Goal: Information Seeking & Learning: Check status

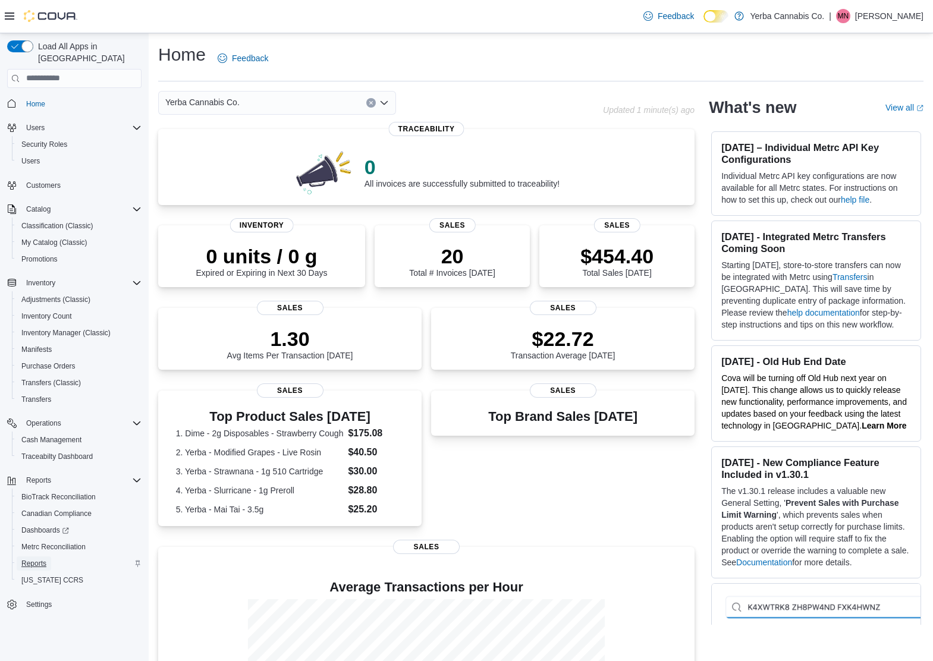
click at [48, 557] on link "Reports" at bounding box center [34, 564] width 34 height 14
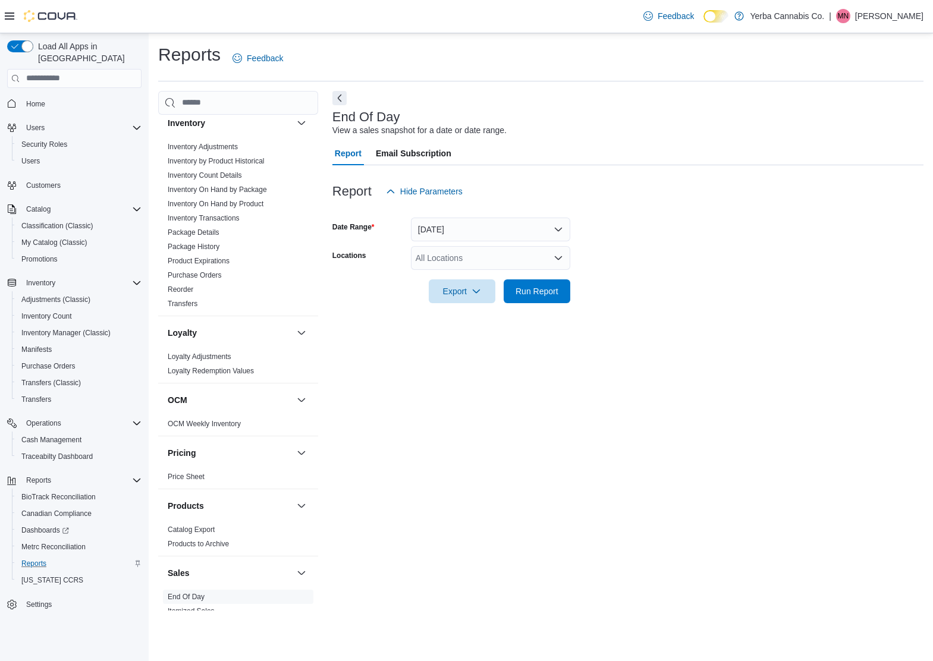
scroll to position [756, 0]
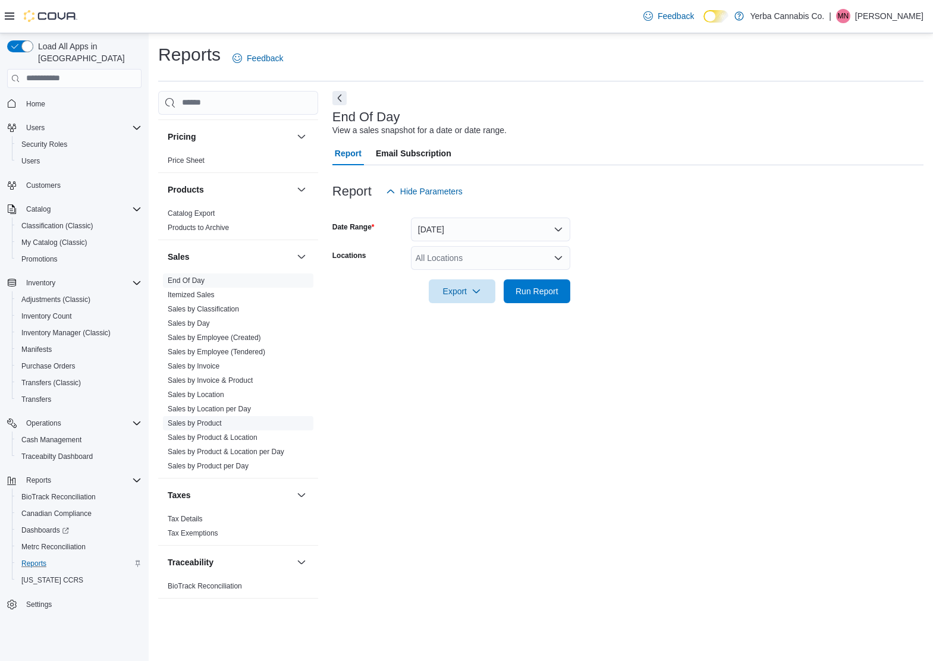
click at [203, 419] on link "Sales by Product" at bounding box center [195, 423] width 54 height 8
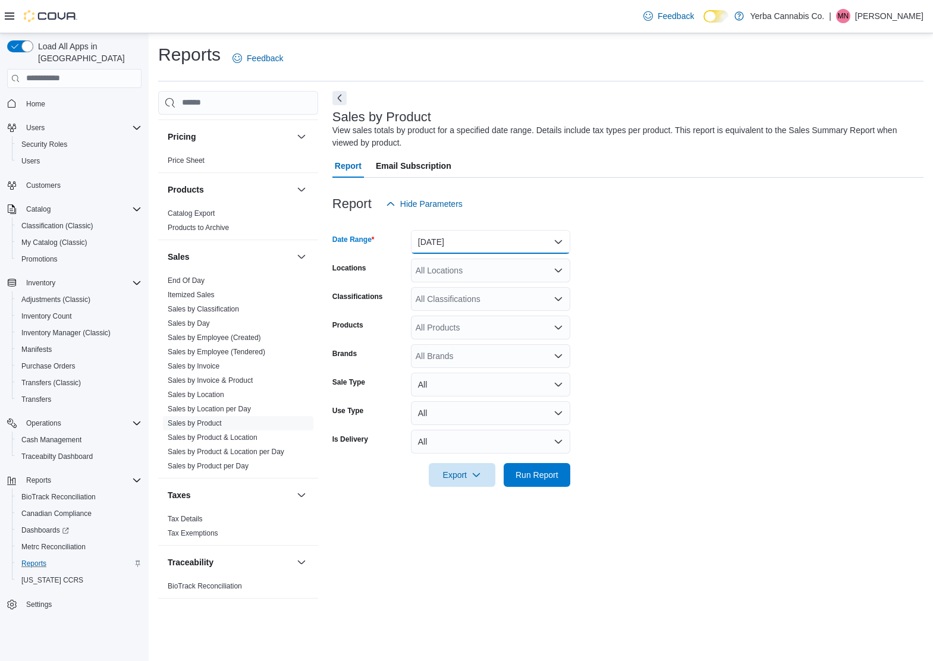
click at [484, 246] on button "[DATE]" at bounding box center [490, 242] width 159 height 24
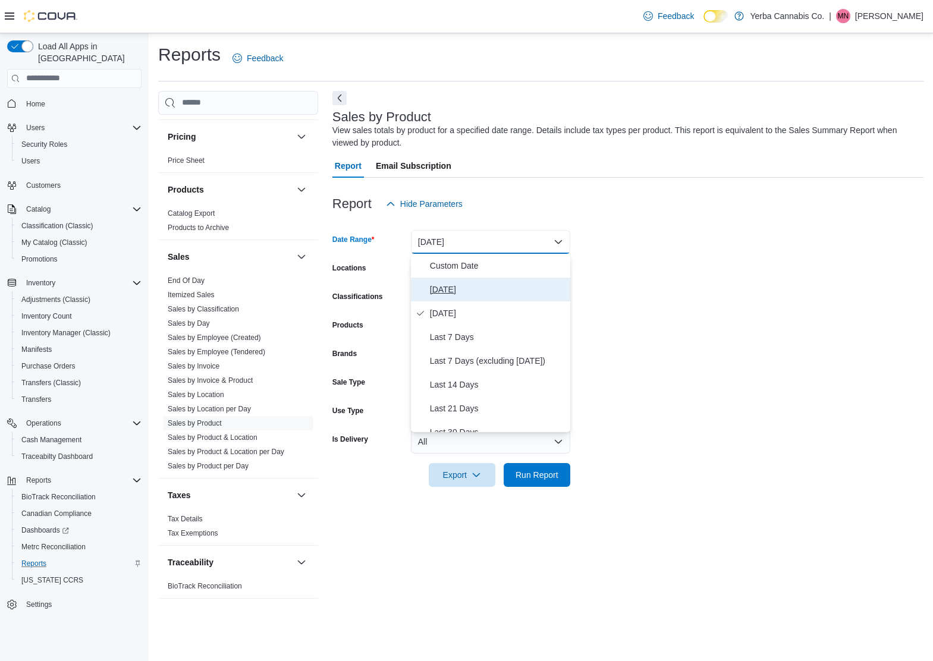
click at [475, 287] on span "[DATE]" at bounding box center [498, 289] width 136 height 14
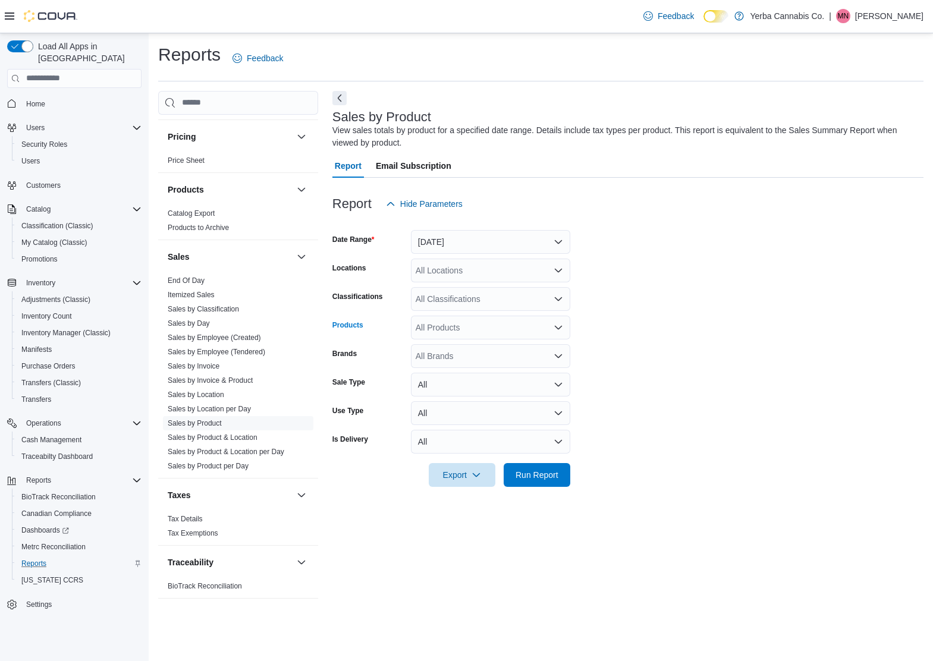
click at [452, 335] on div "All Products" at bounding box center [490, 328] width 159 height 24
click at [219, 366] on link "Sales by Invoice" at bounding box center [194, 366] width 52 height 8
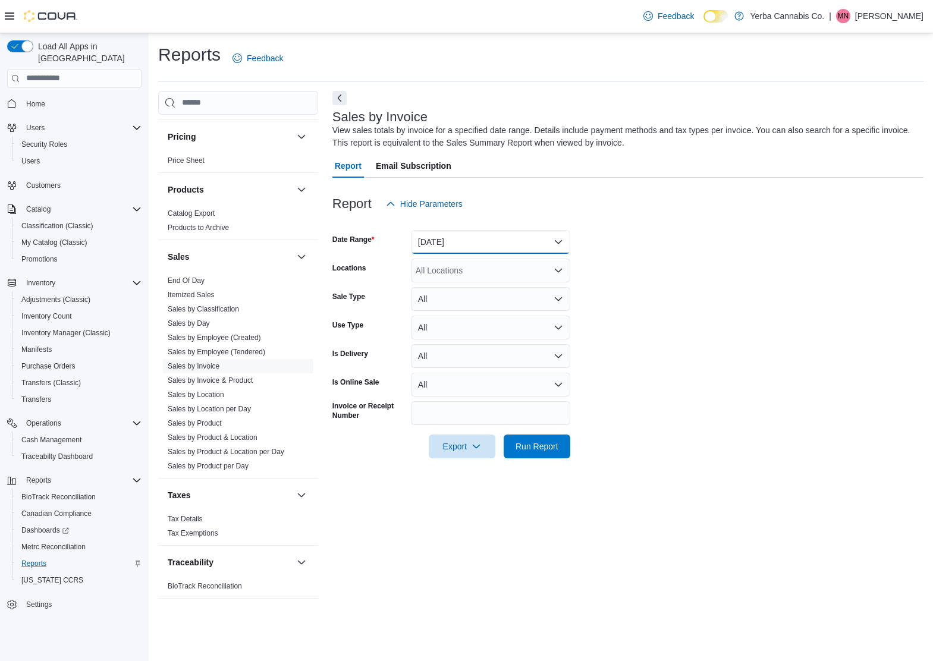
click at [428, 244] on button "[DATE]" at bounding box center [490, 242] width 159 height 24
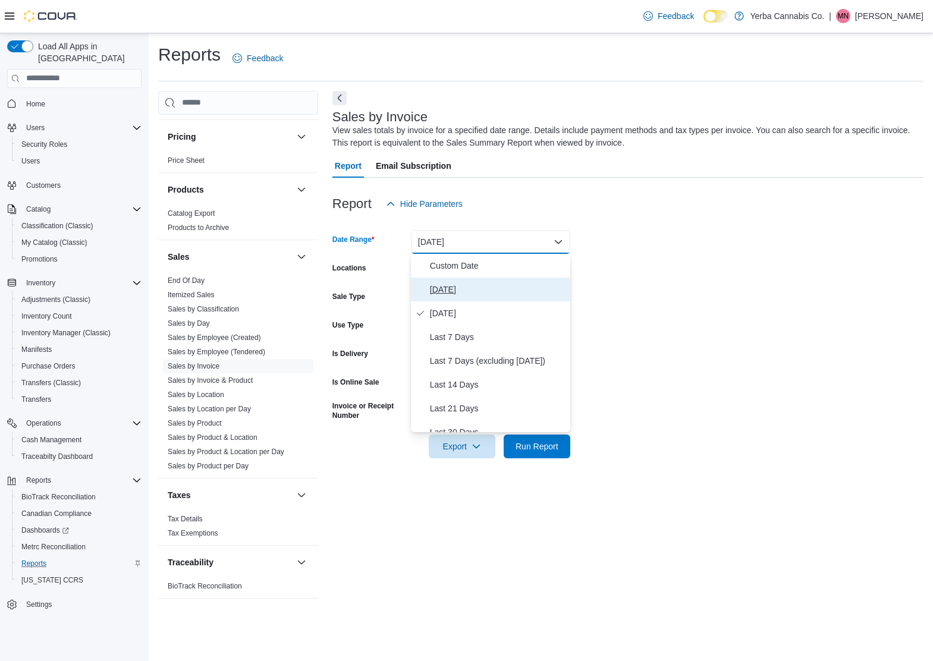
click at [438, 282] on span "[DATE]" at bounding box center [498, 289] width 136 height 14
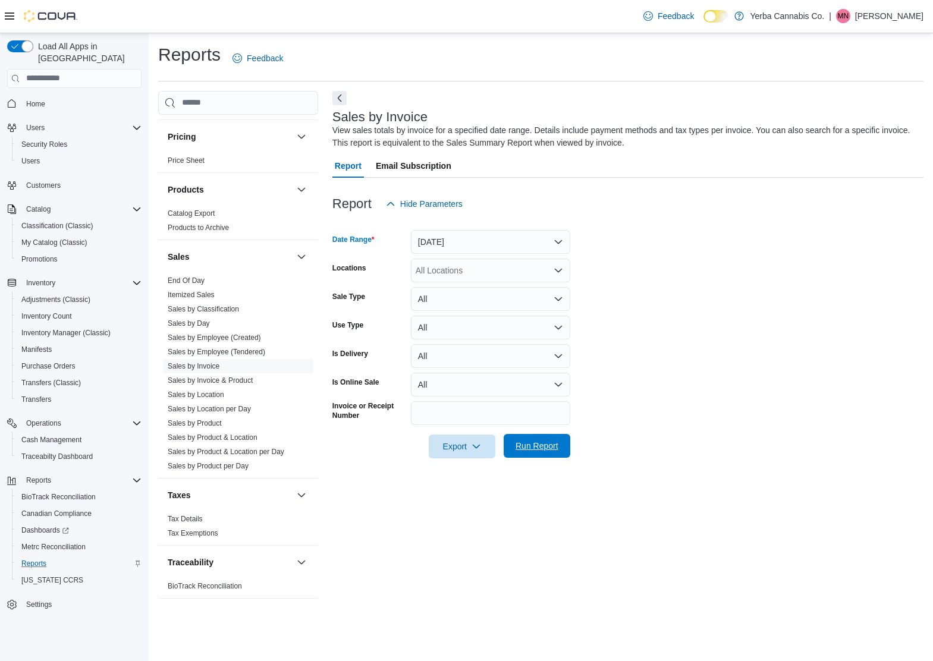
click at [536, 444] on span "Run Report" at bounding box center [537, 446] width 43 height 12
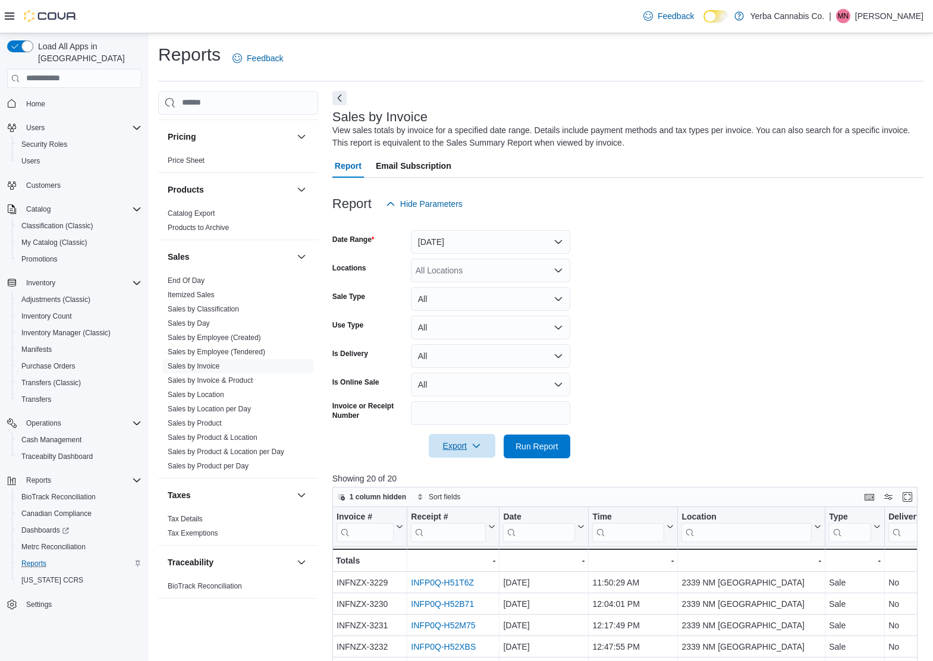
click at [459, 441] on span "Export" at bounding box center [462, 446] width 52 height 24
click at [475, 472] on span "Export to Excel" at bounding box center [463, 471] width 54 height 10
click at [222, 420] on link "Sales by Product" at bounding box center [195, 423] width 54 height 8
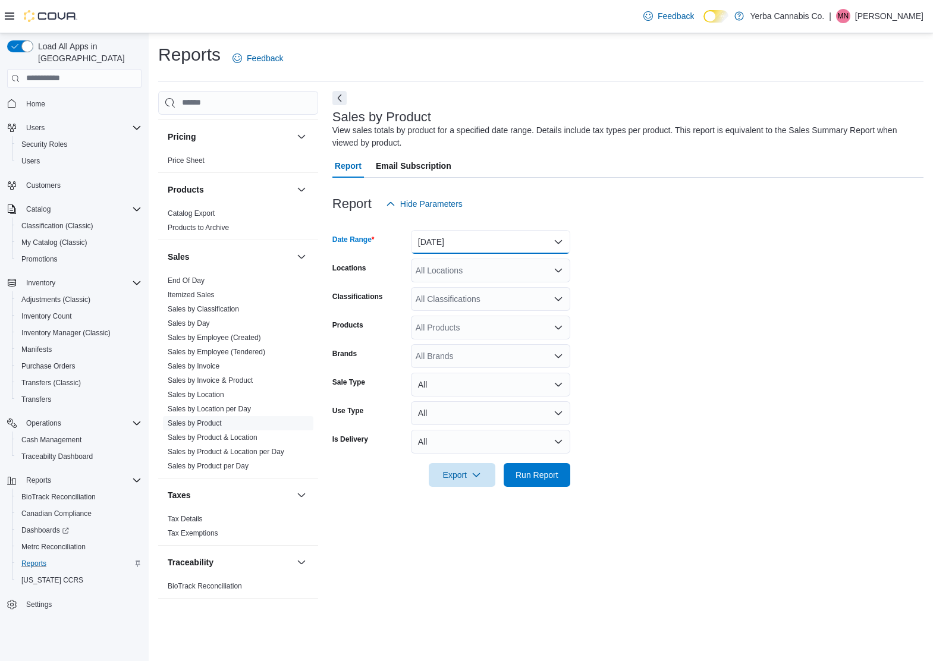
click at [448, 246] on button "[DATE]" at bounding box center [490, 242] width 159 height 24
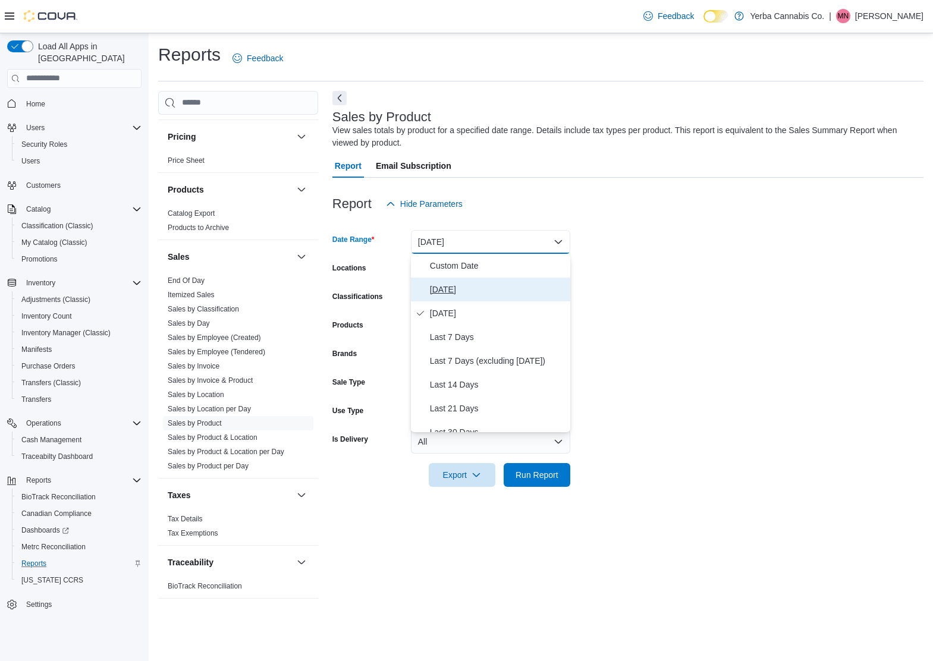
click at [447, 285] on span "[DATE]" at bounding box center [498, 289] width 136 height 14
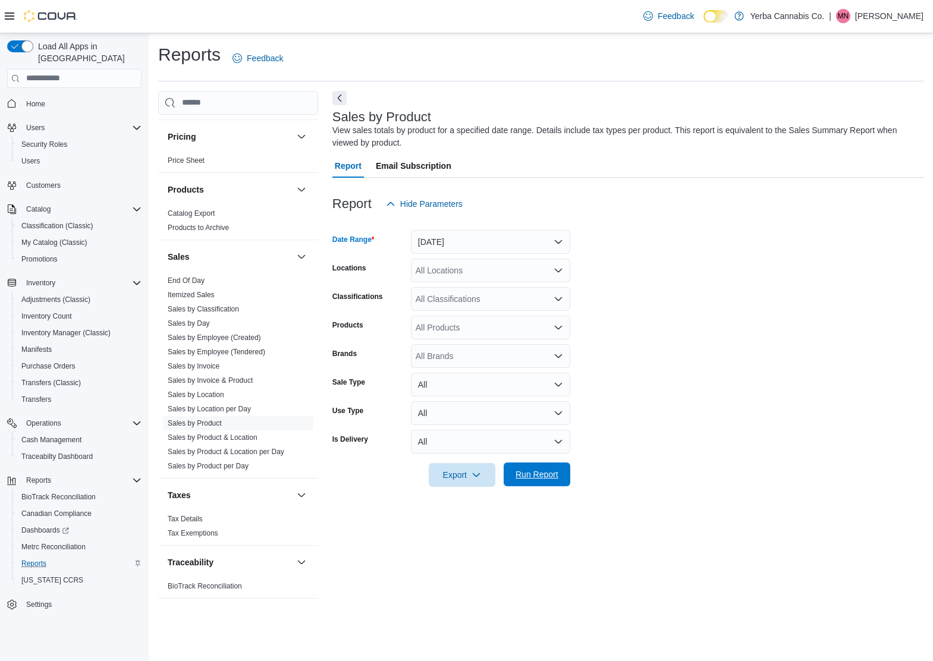
click at [532, 476] on span "Run Report" at bounding box center [537, 475] width 43 height 12
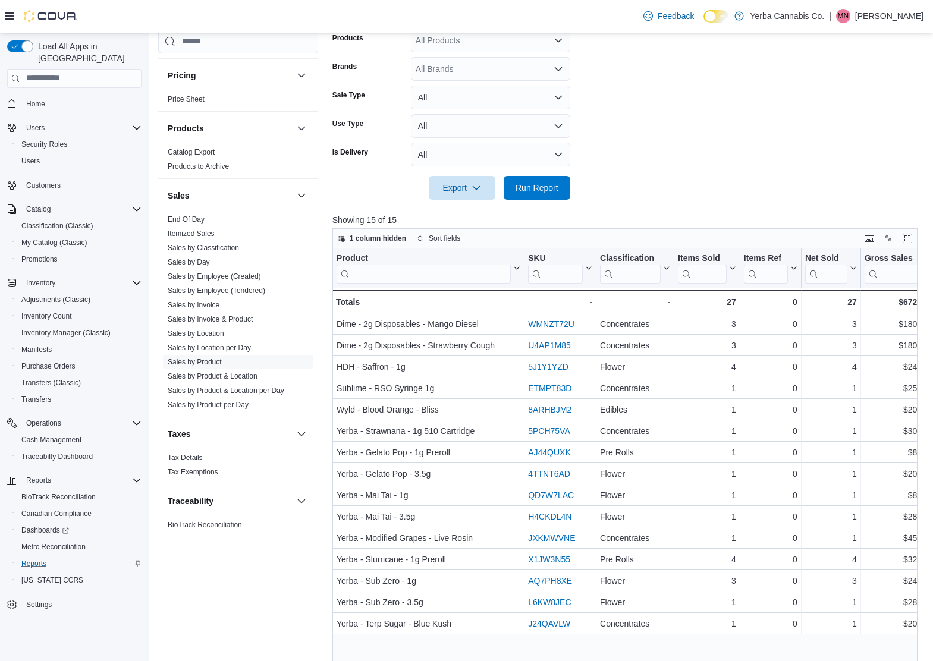
scroll to position [334, 0]
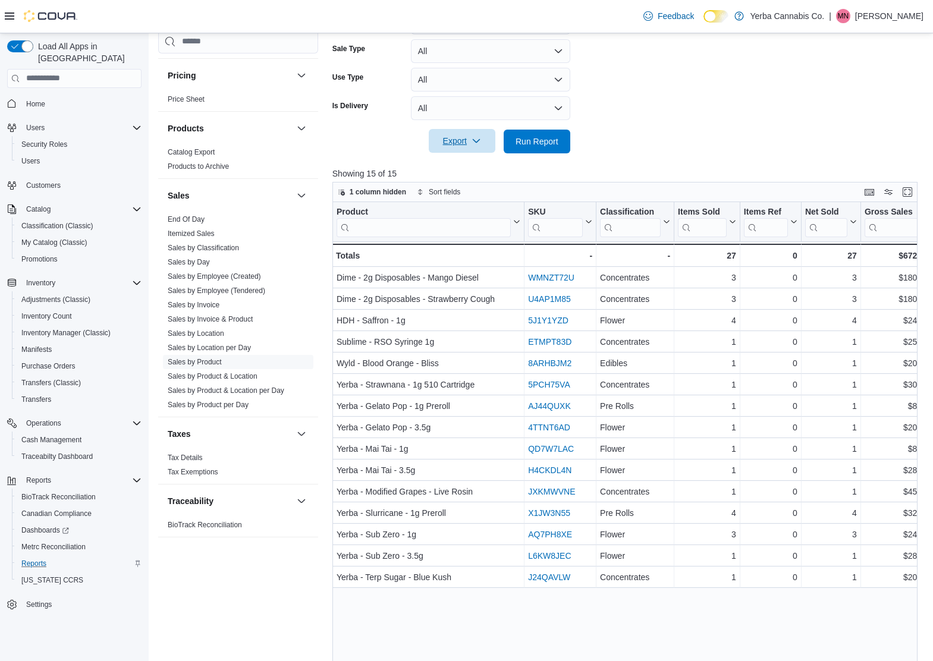
click at [476, 144] on icon "button" at bounding box center [477, 141] width 10 height 10
click at [473, 161] on span "Export to Excel" at bounding box center [463, 166] width 54 height 10
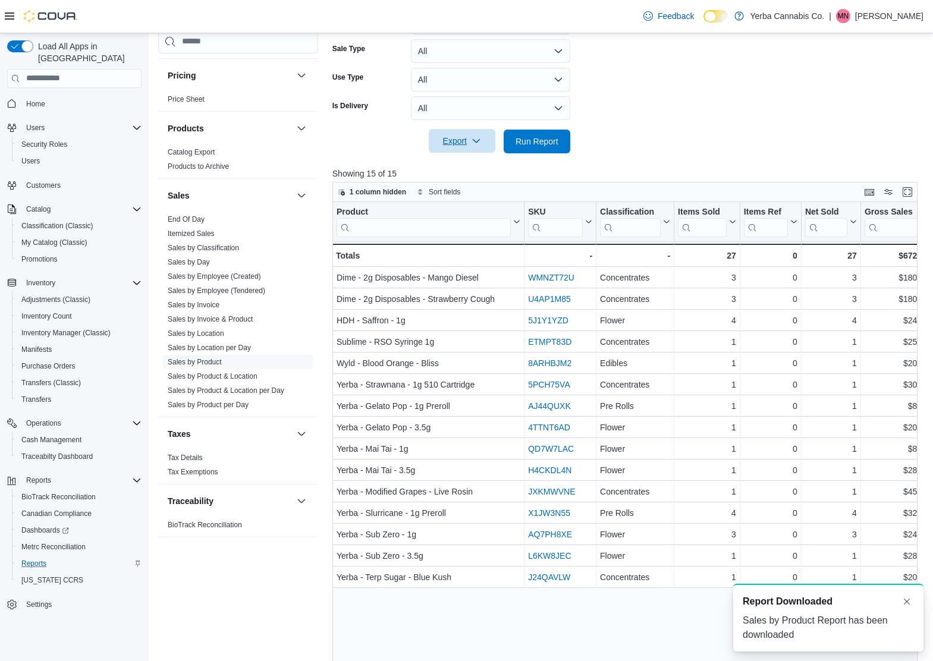
scroll to position [0, 0]
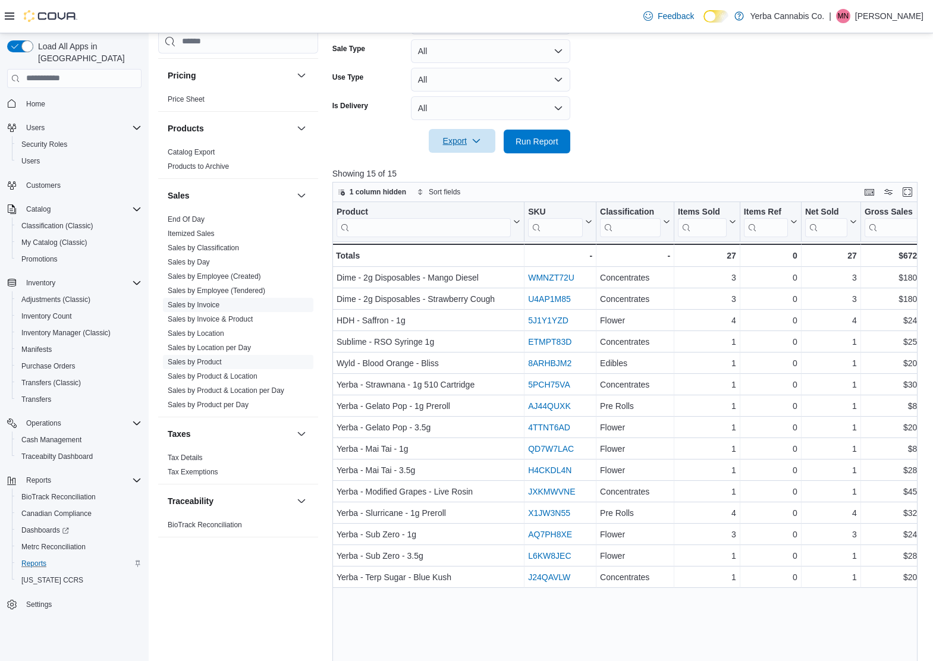
click at [208, 301] on link "Sales by Invoice" at bounding box center [194, 305] width 52 height 8
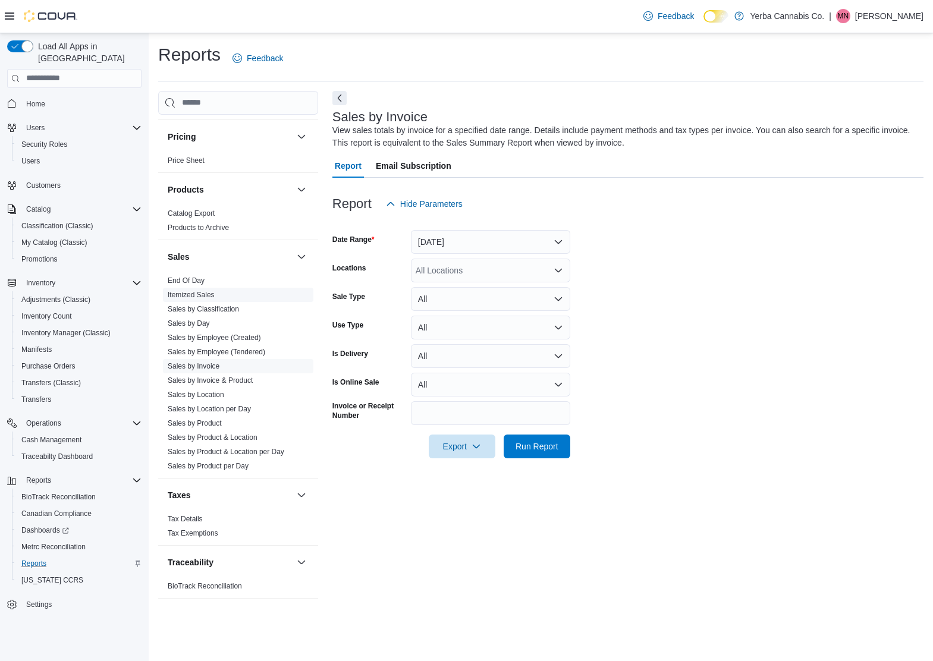
click at [208, 296] on link "Itemized Sales" at bounding box center [191, 295] width 47 height 8
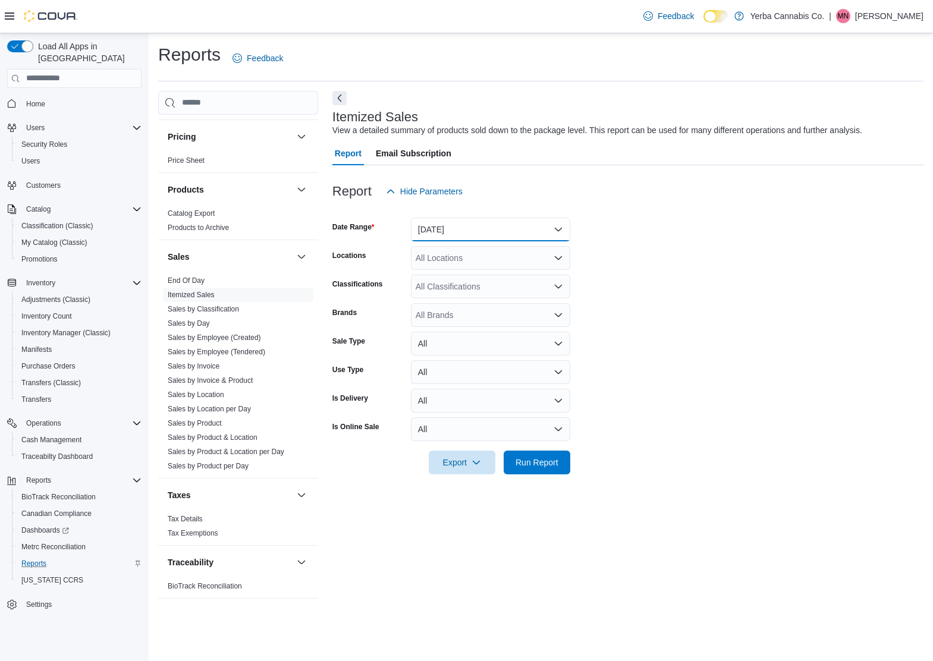
click at [473, 233] on button "[DATE]" at bounding box center [490, 230] width 159 height 24
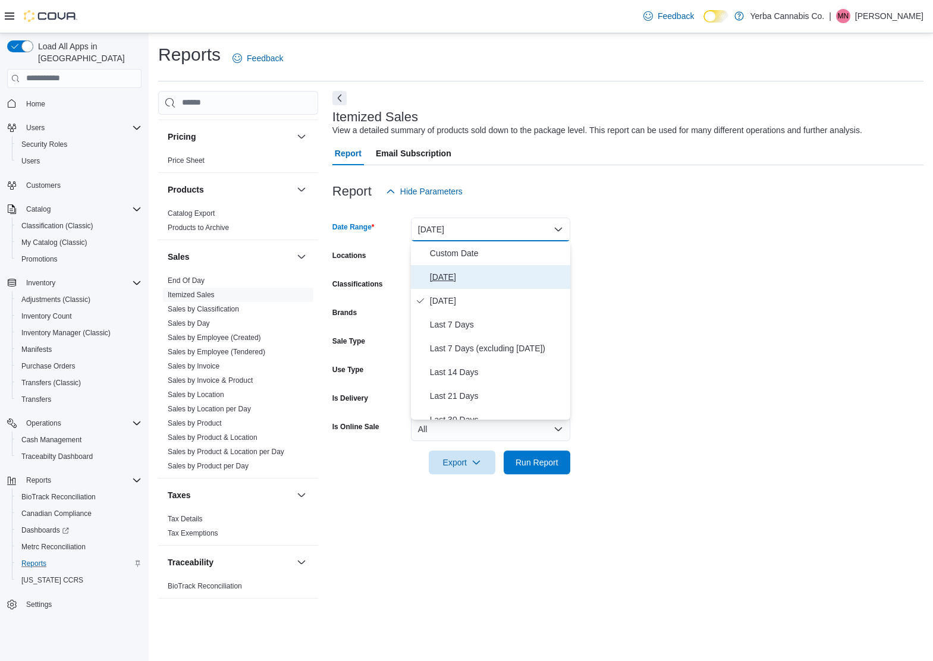
click at [464, 272] on span "[DATE]" at bounding box center [498, 277] width 136 height 14
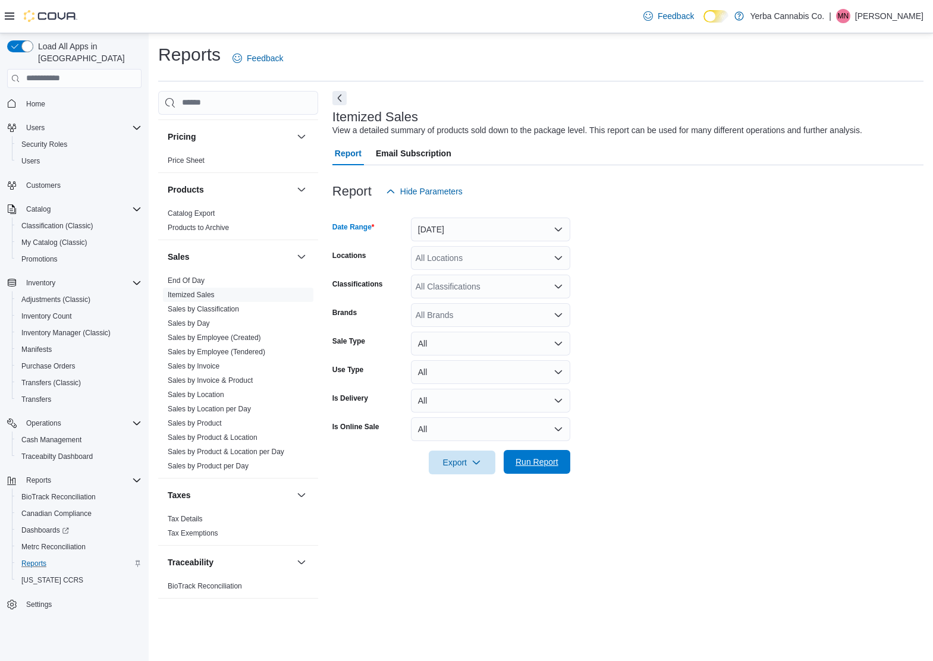
click at [538, 464] on span "Run Report" at bounding box center [537, 462] width 43 height 12
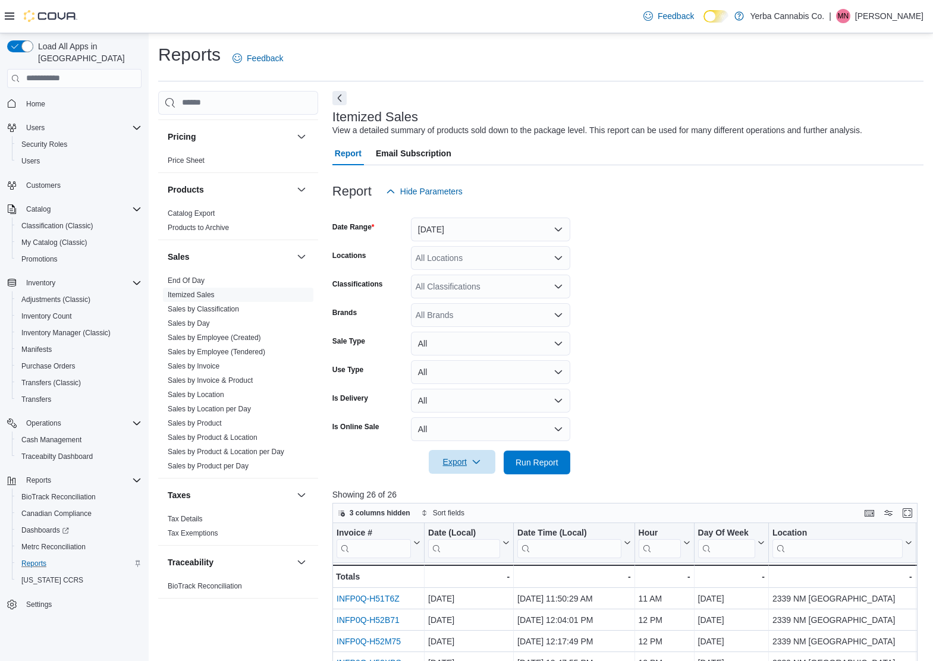
click at [457, 459] on span "Export" at bounding box center [462, 462] width 52 height 24
click at [668, 394] on form "Date Range [DATE] Locations All Locations Classifications All Classifications B…" at bounding box center [627, 338] width 591 height 271
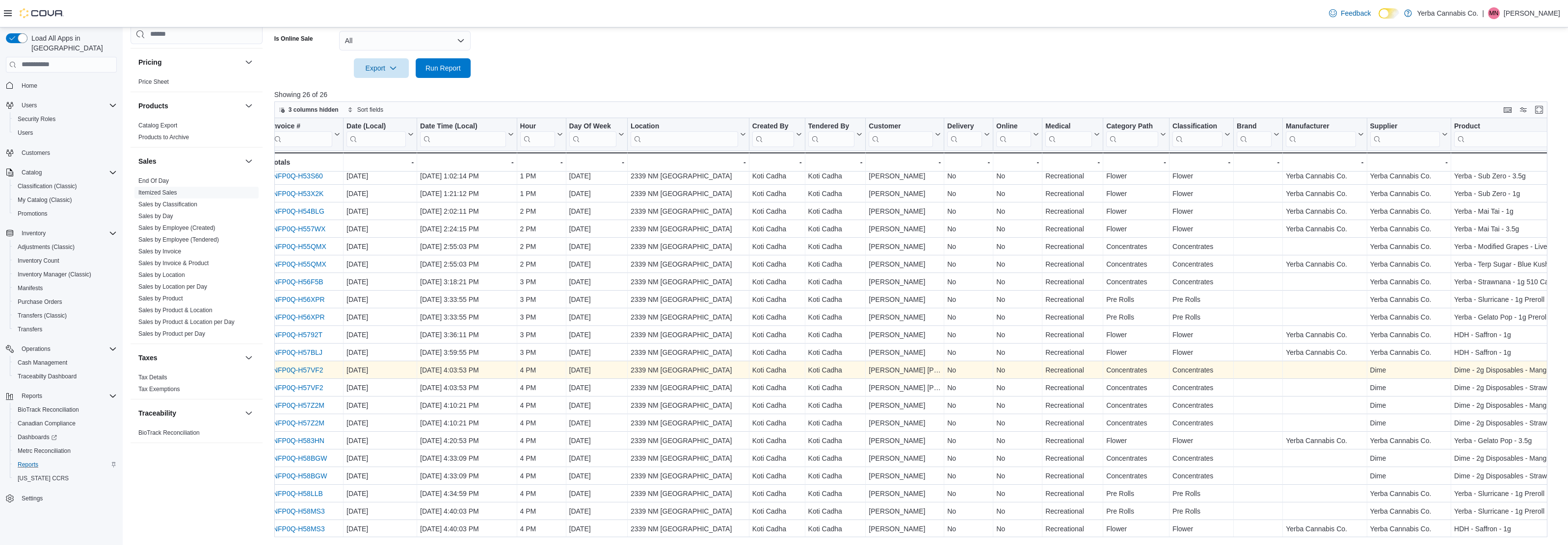
scroll to position [92, 0]
click at [307, 369] on link "INFP0Q-H57VF2" at bounding box center [305, 370] width 53 height 8
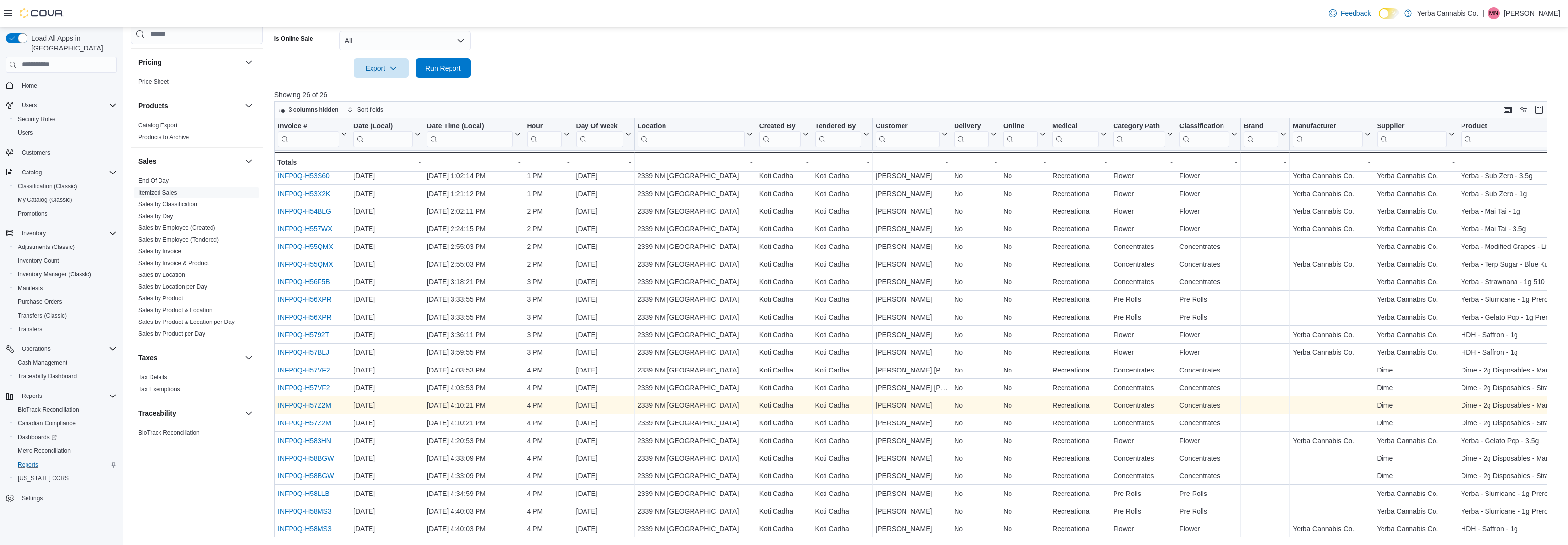
click at [318, 402] on link "INFP0Q-H57Z2M" at bounding box center [305, 406] width 54 height 8
